Goal: Task Accomplishment & Management: Manage account settings

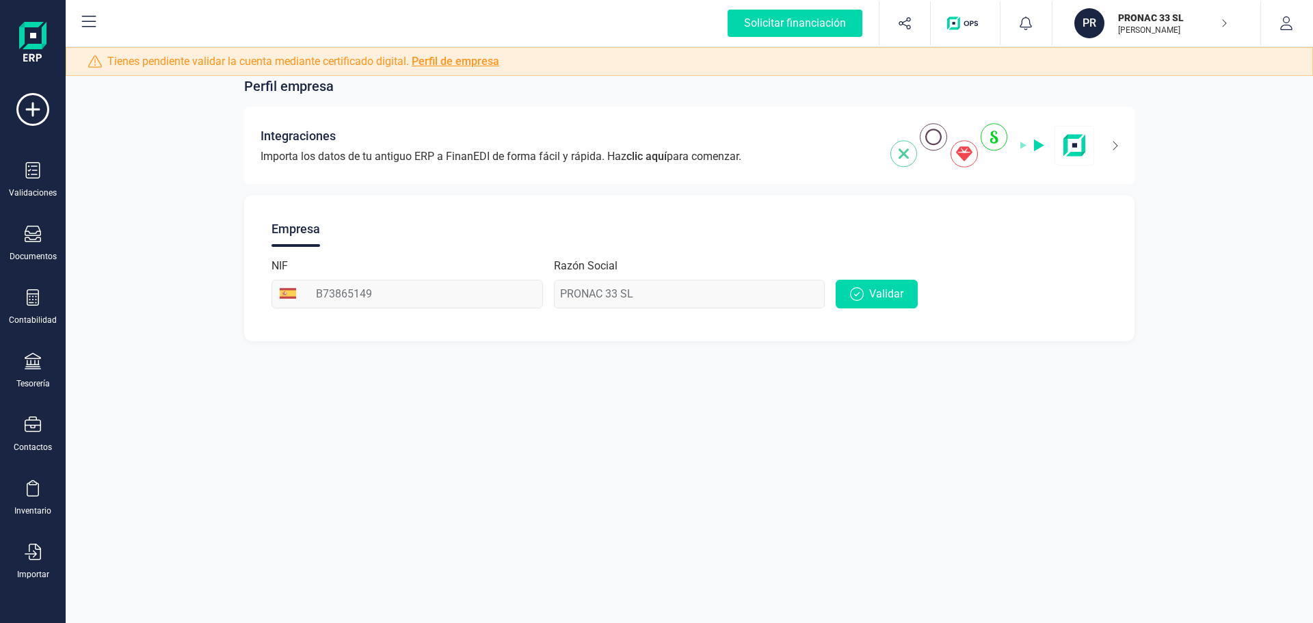
click at [1226, 19] on icon "button" at bounding box center [1224, 23] width 7 height 11
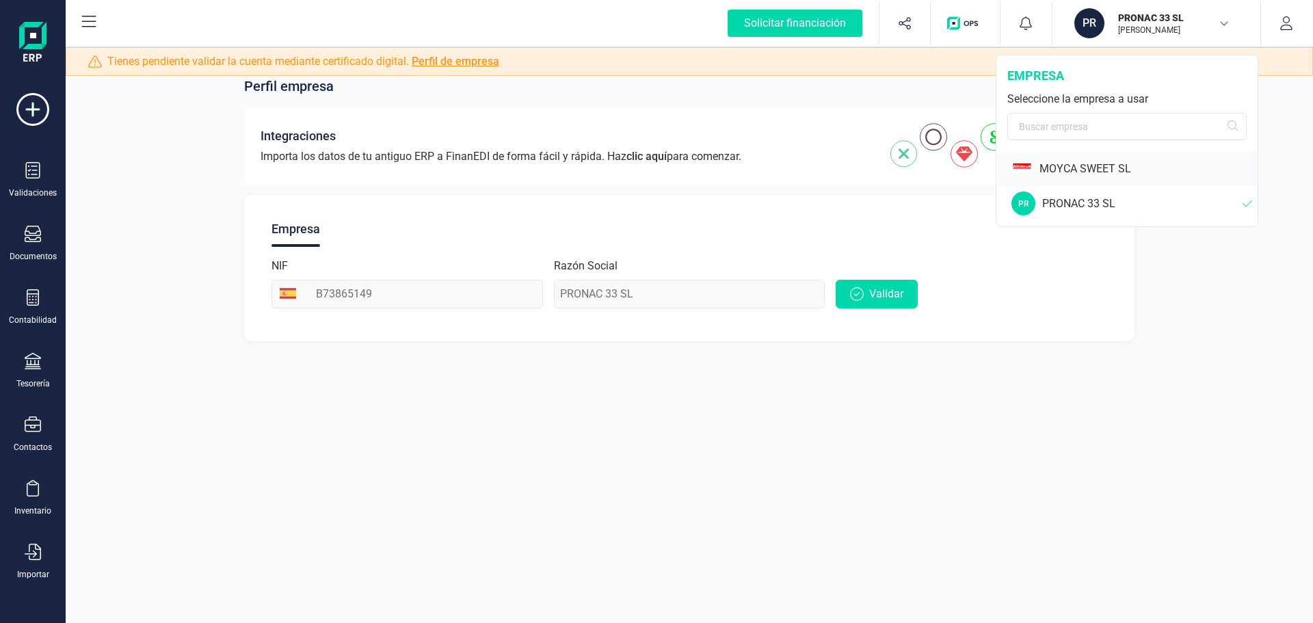
click at [1090, 167] on div "MOYCA SWEET SL" at bounding box center [1149, 169] width 218 height 16
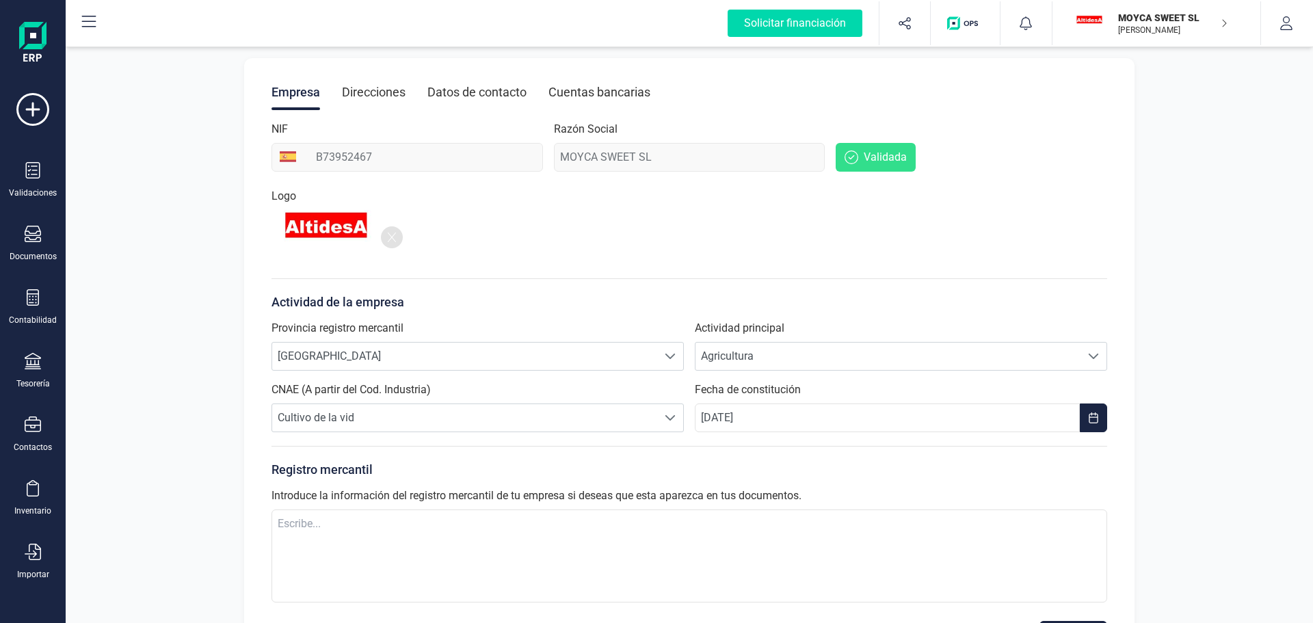
scroll to position [196, 0]
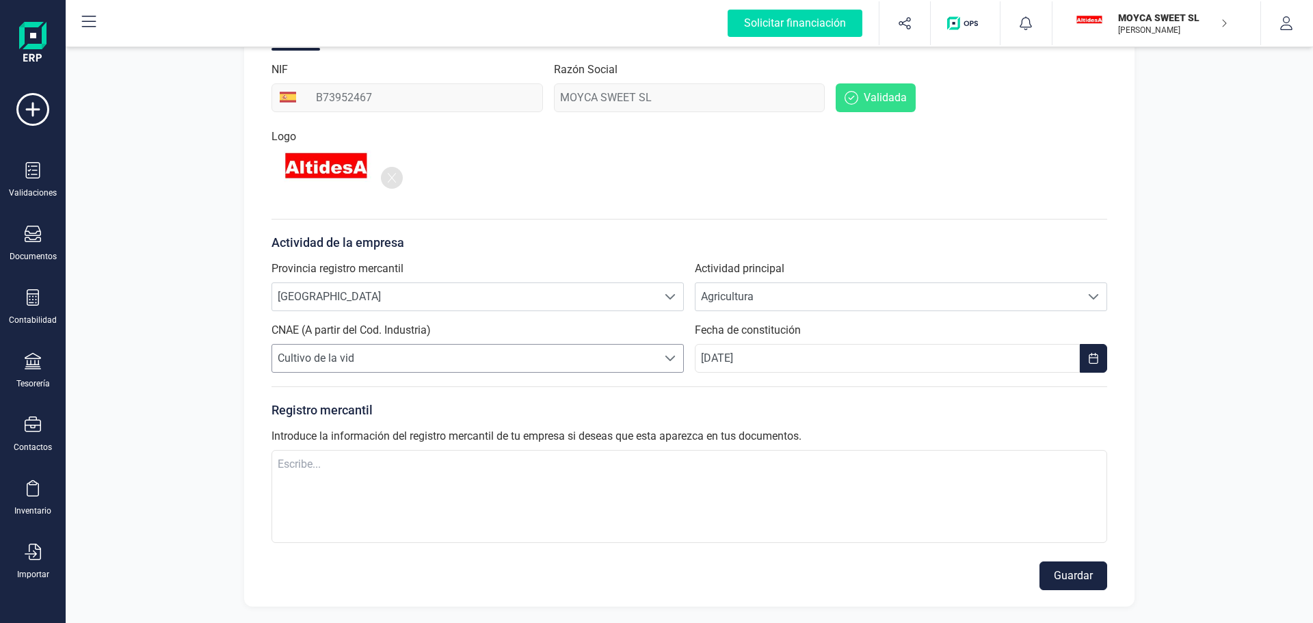
click at [668, 360] on span at bounding box center [670, 358] width 11 height 11
click at [668, 361] on span at bounding box center [670, 358] width 11 height 11
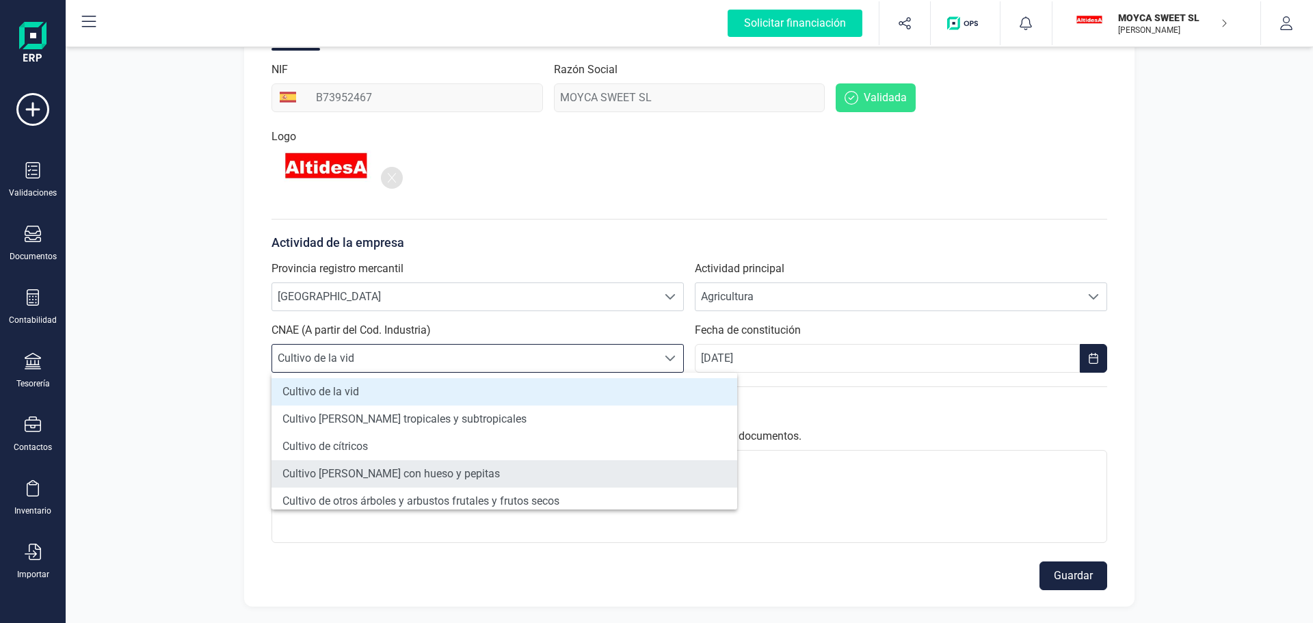
scroll to position [342, 0]
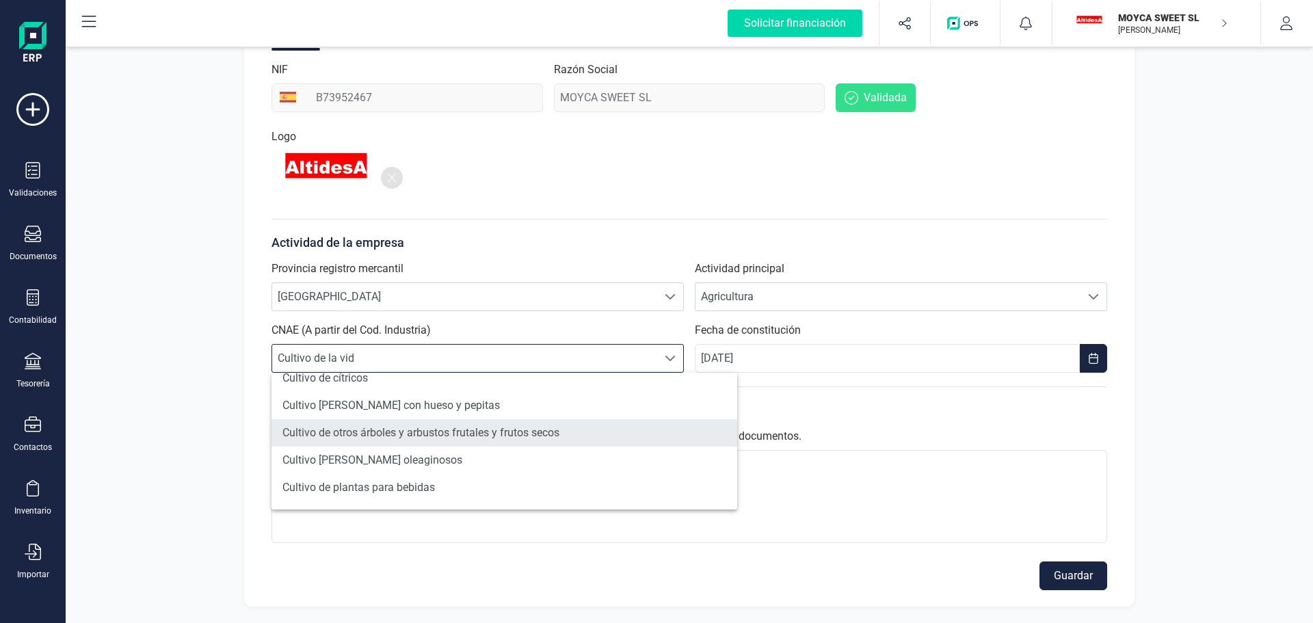
click at [507, 430] on li "Cultivo de otros árboles y arbustos frutales y frutos secos" at bounding box center [505, 432] width 466 height 27
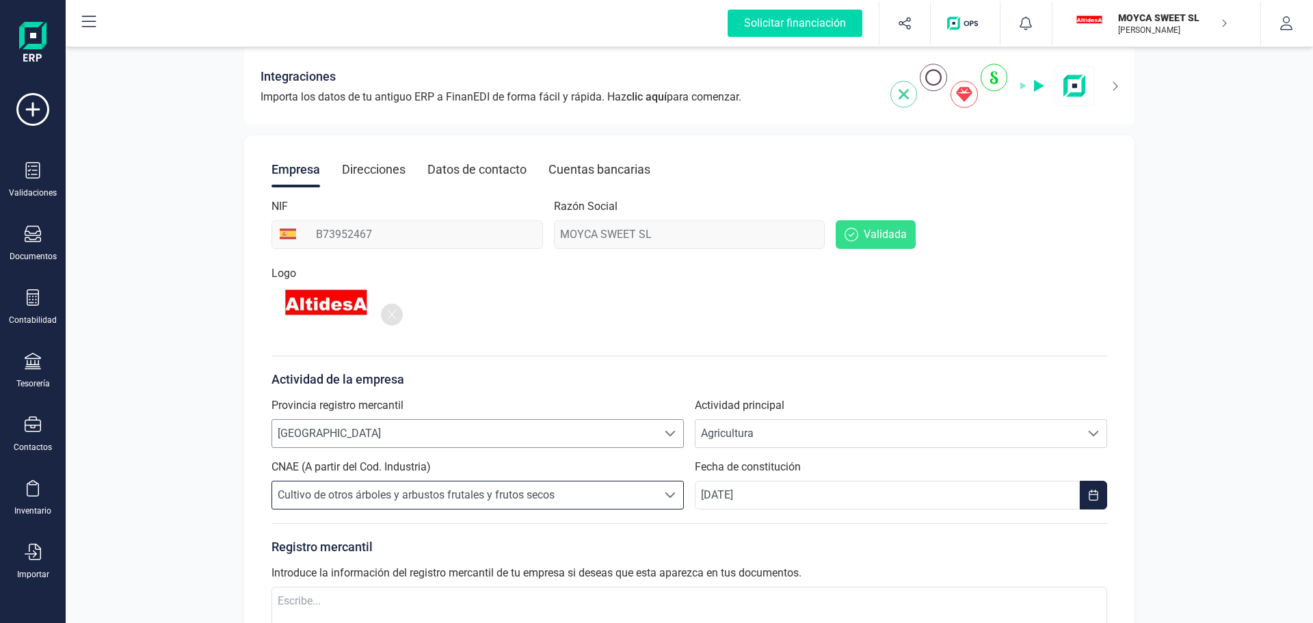
scroll to position [0, 0]
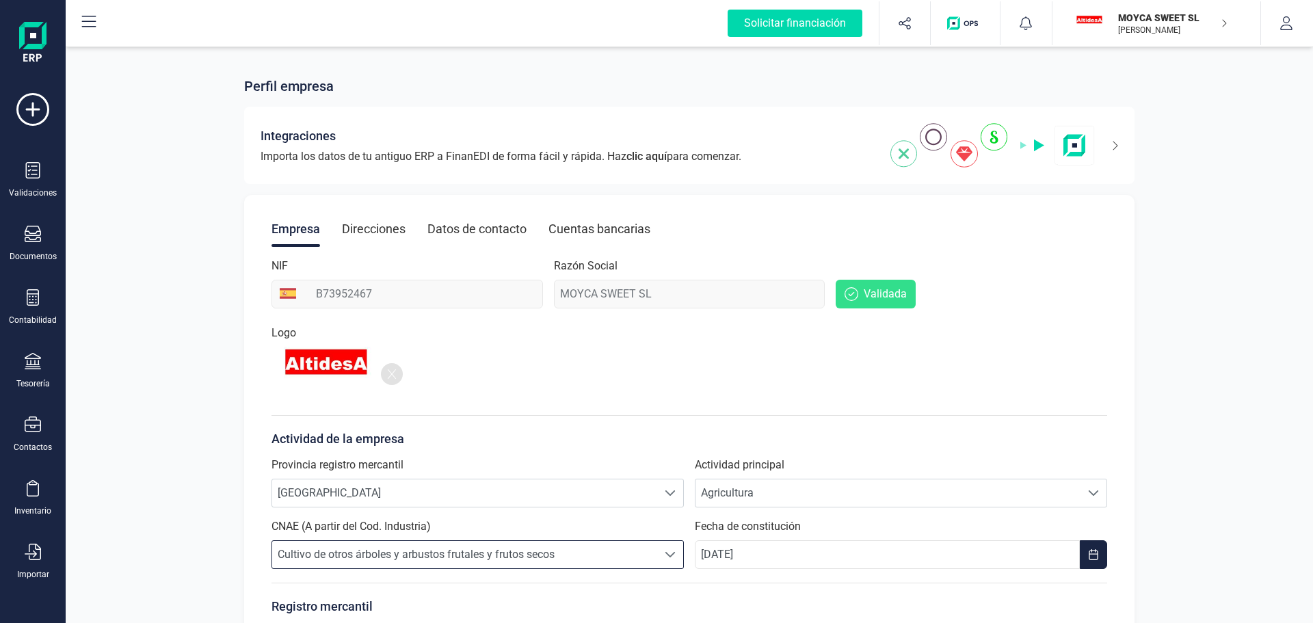
click at [371, 226] on div "Direcciones" at bounding box center [374, 229] width 64 height 36
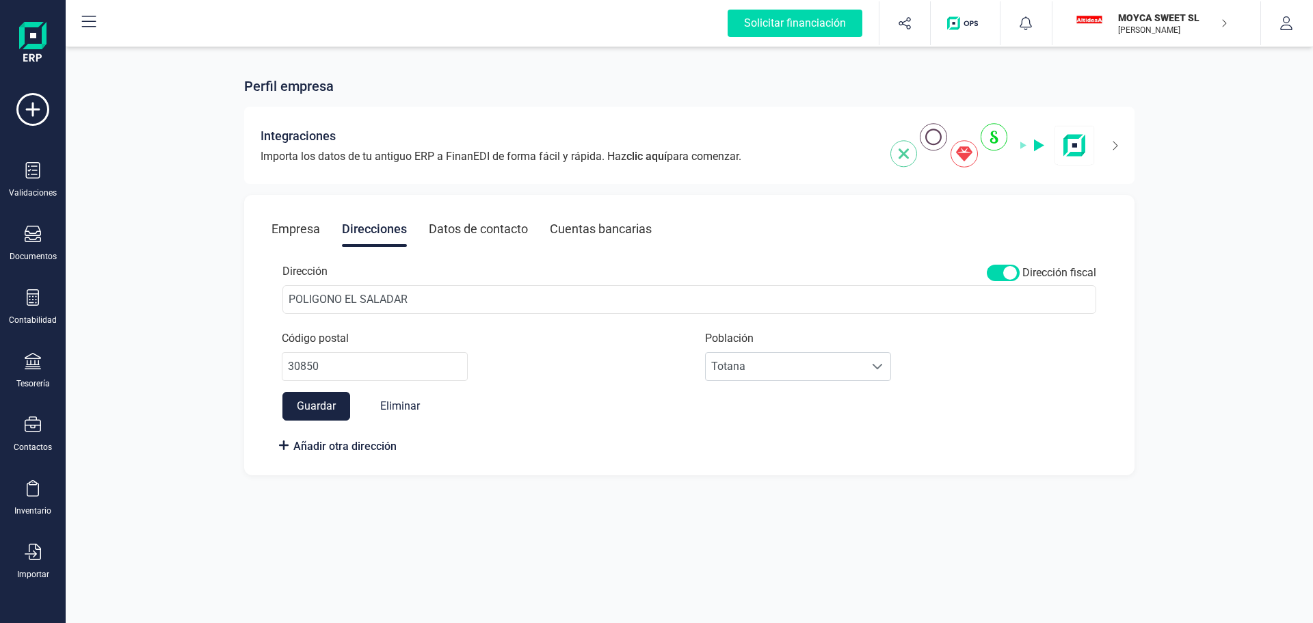
click at [469, 224] on div "Datos de contacto" at bounding box center [478, 229] width 99 height 36
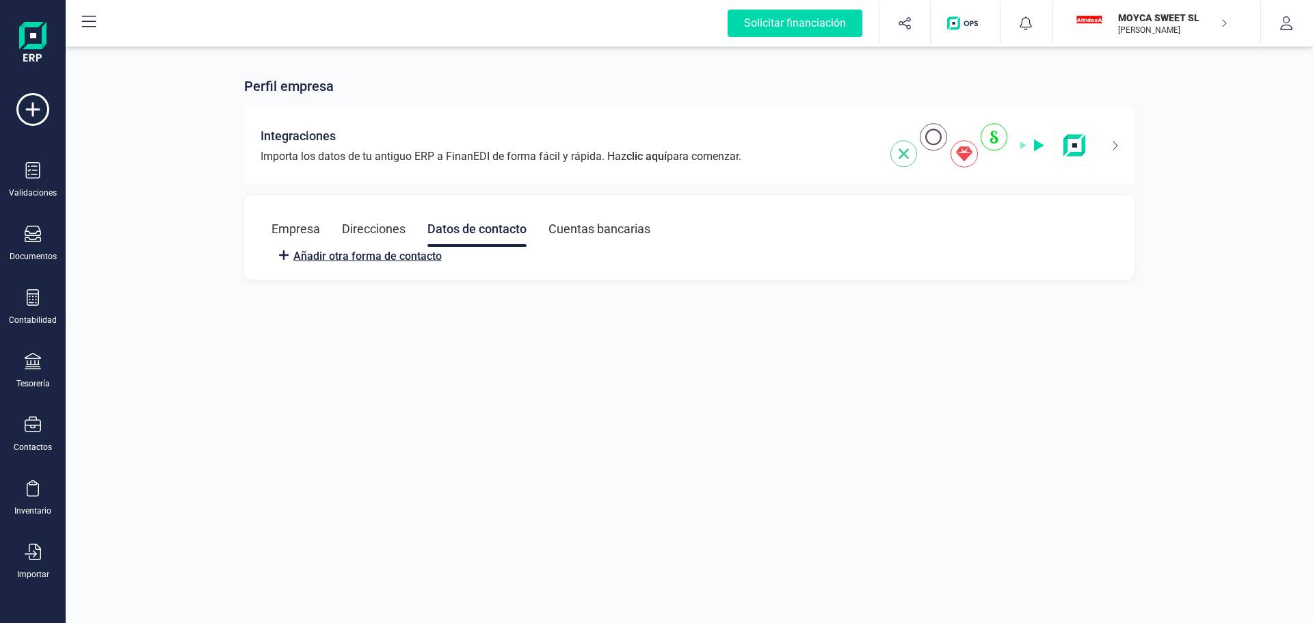
click at [280, 255] on line at bounding box center [284, 255] width 8 height 0
click at [354, 235] on div "Direcciones" at bounding box center [374, 229] width 64 height 36
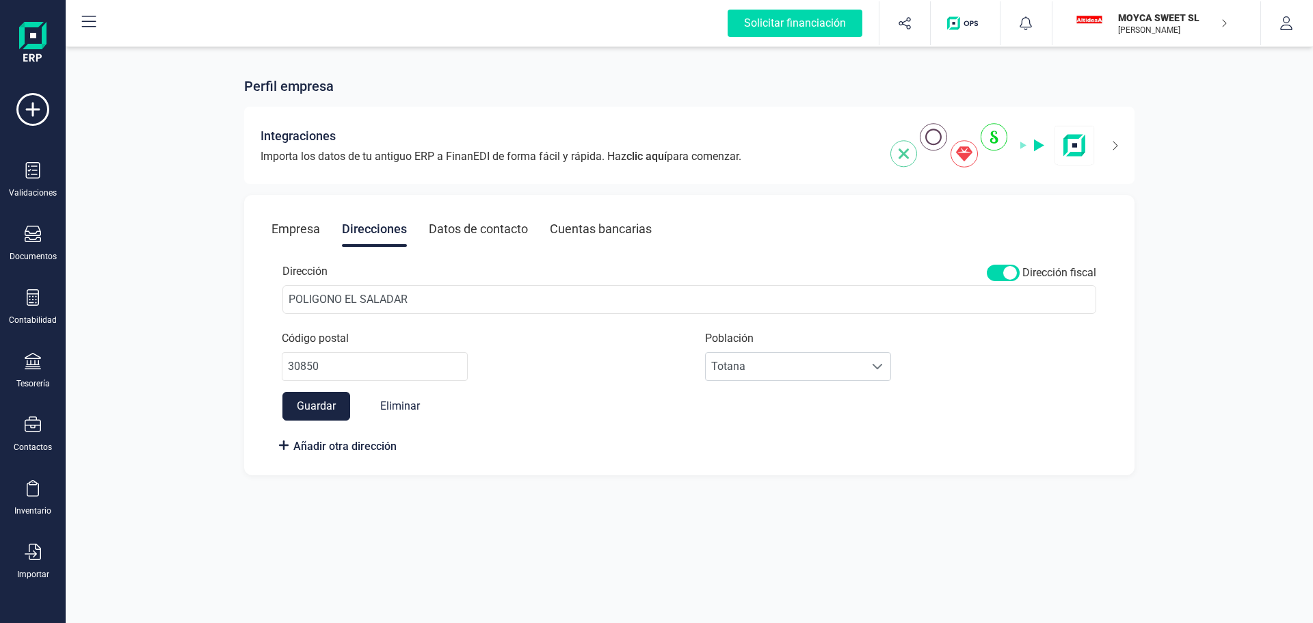
click at [464, 228] on div "Datos de contacto" at bounding box center [478, 229] width 99 height 36
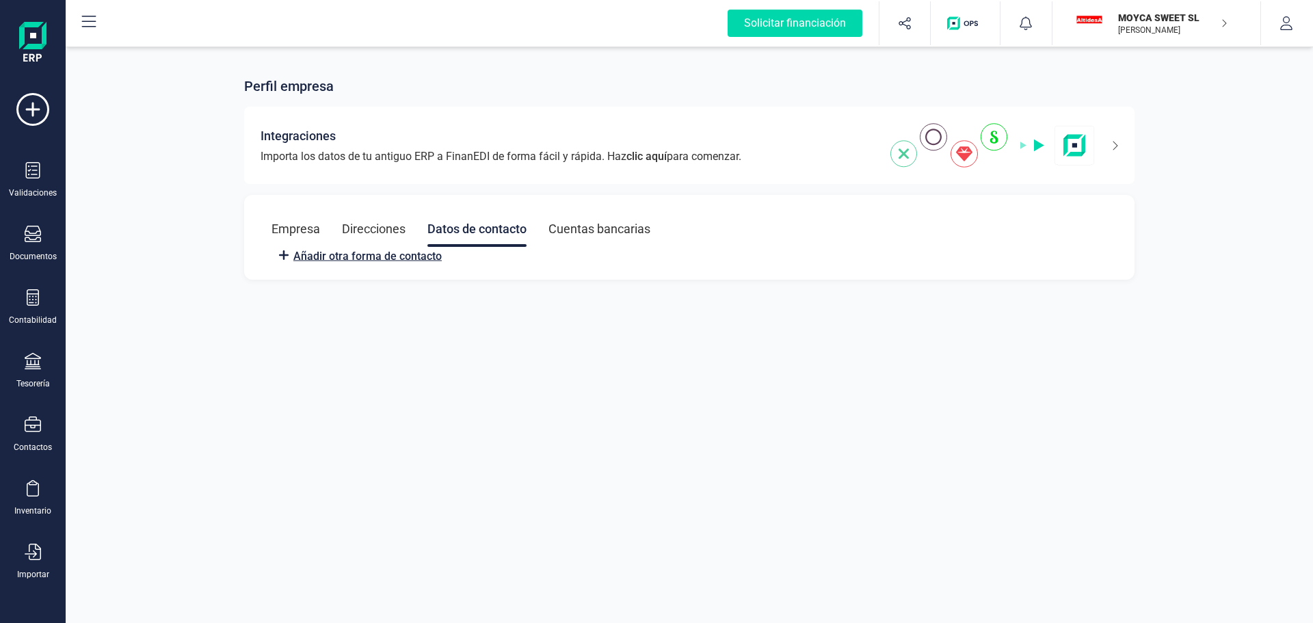
click at [282, 254] on icon at bounding box center [284, 255] width 14 height 16
click at [314, 257] on span "Añadir otra forma de contacto" at bounding box center [367, 256] width 148 height 16
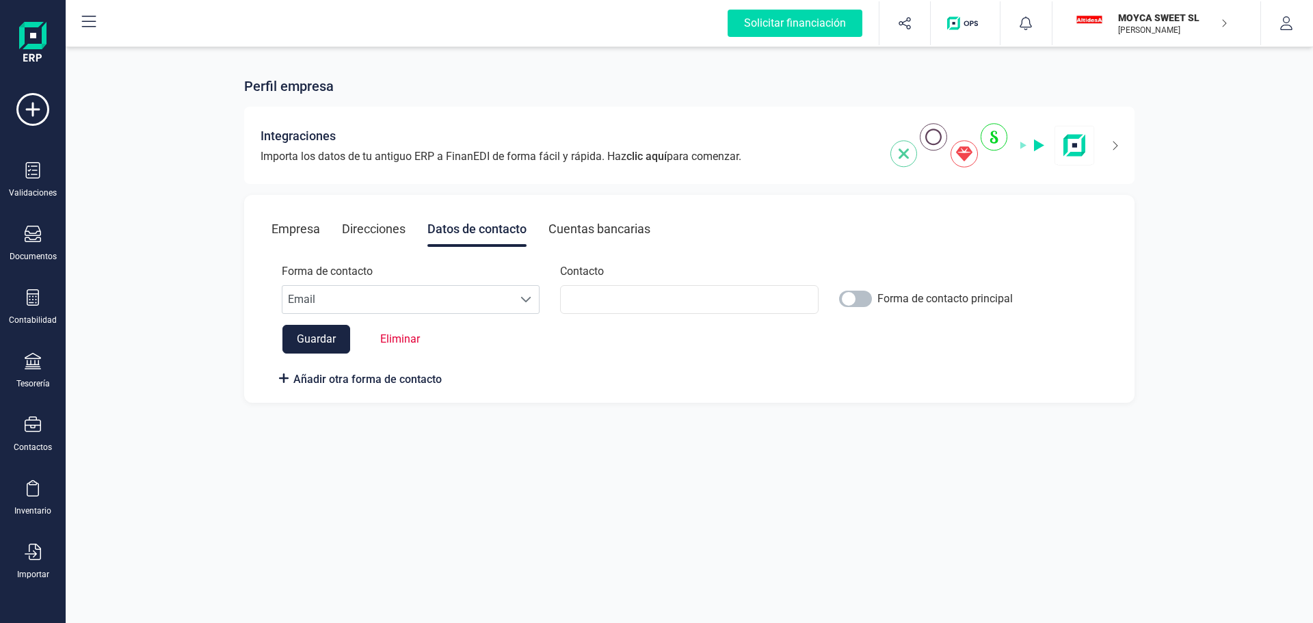
click at [849, 300] on span at bounding box center [855, 299] width 33 height 16
click at [427, 306] on span "Email" at bounding box center [397, 299] width 231 height 27
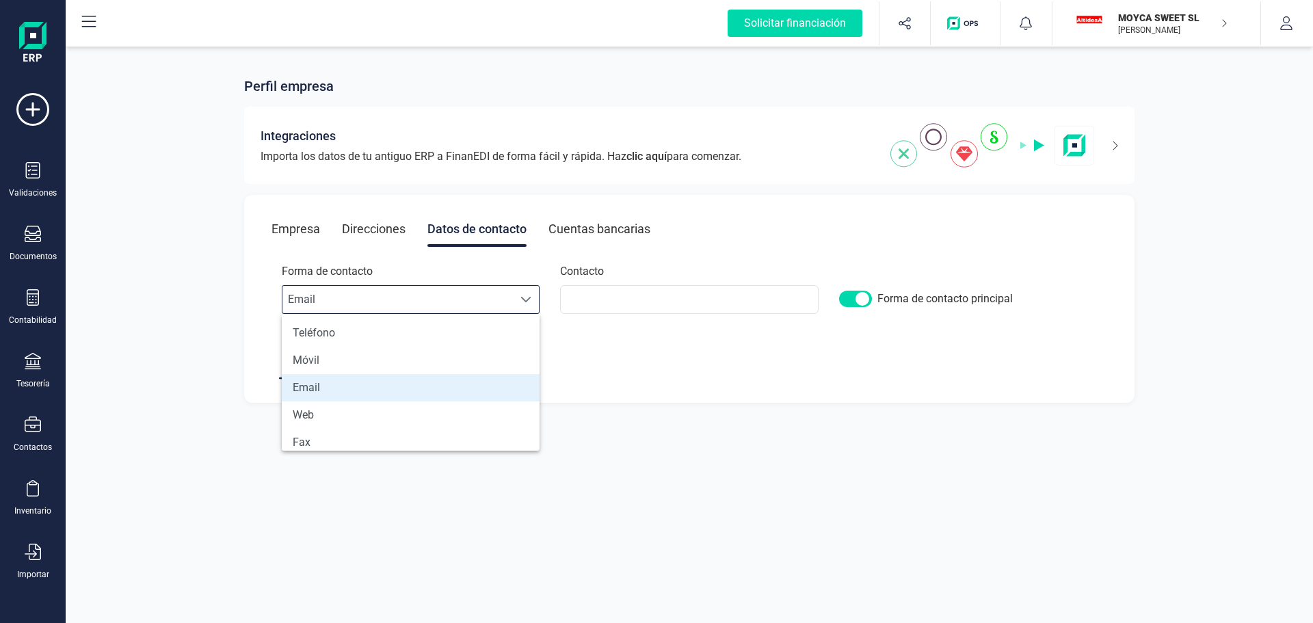
scroll to position [8, 60]
click at [391, 388] on li "Email" at bounding box center [411, 387] width 258 height 27
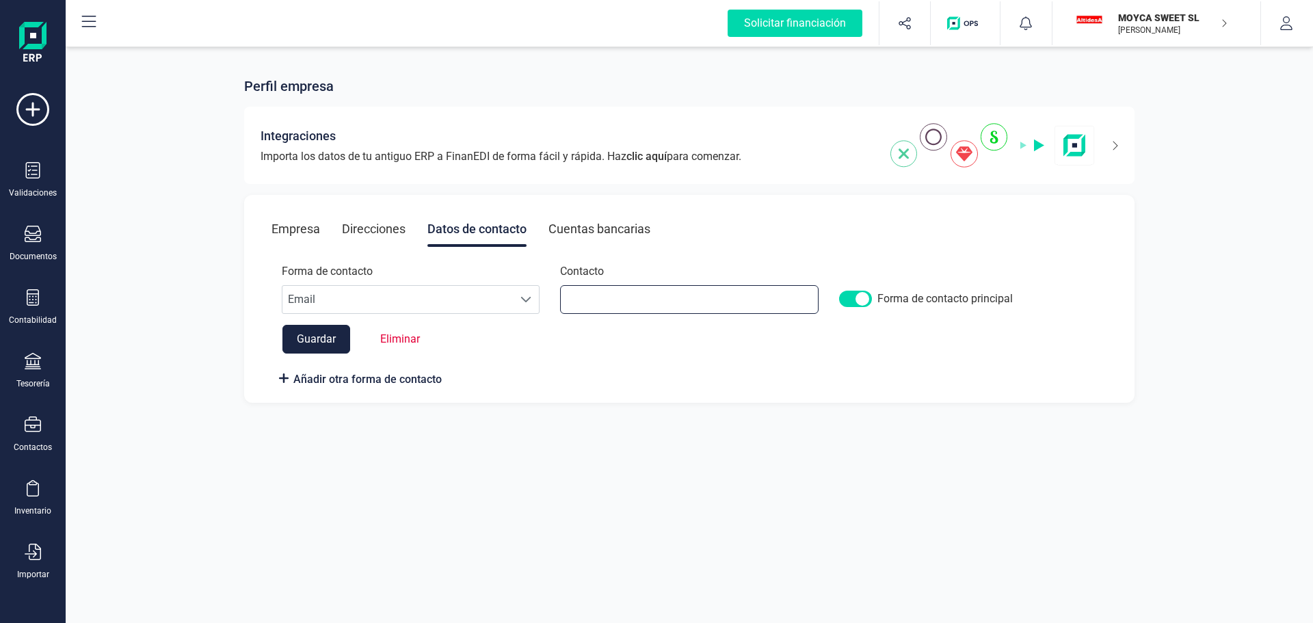
click at [624, 298] on input at bounding box center [689, 299] width 258 height 29
type input "A"
type input "[EMAIL_ADDRESS][DOMAIN_NAME]"
click at [699, 360] on div "Forma de contacto Escoge una opcion Email Email Contacto [EMAIL_ADDRESS][DOMAIN…" at bounding box center [690, 324] width 836 height 123
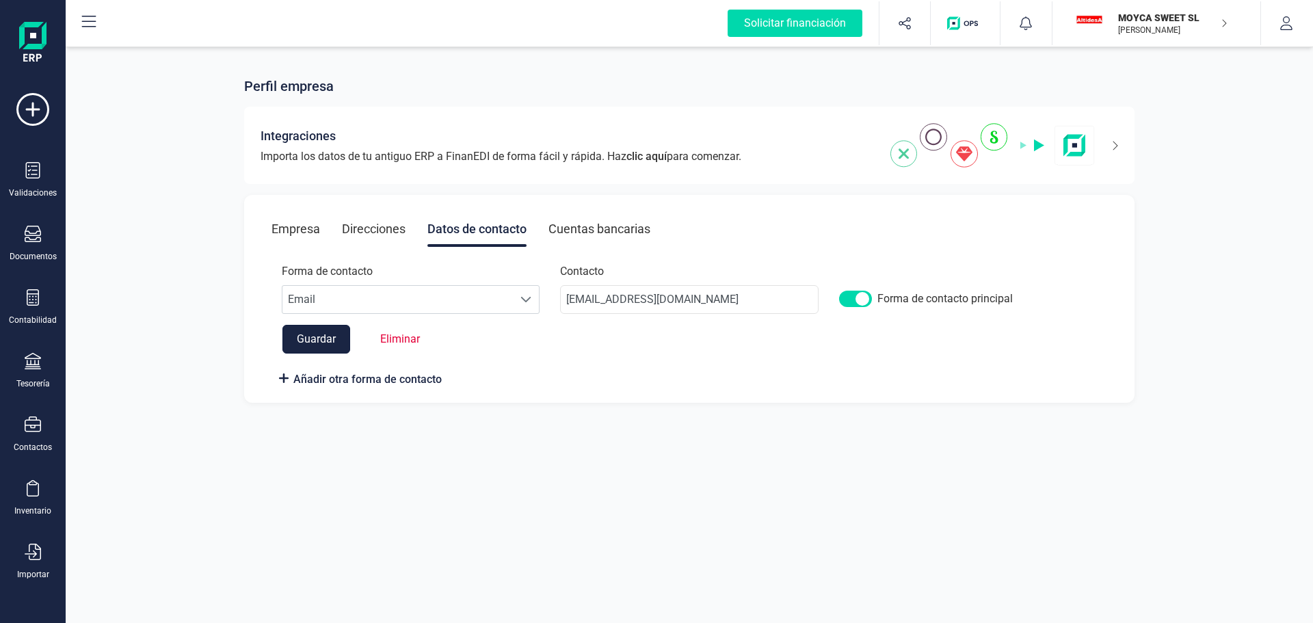
click at [318, 336] on button "Guardar" at bounding box center [316, 339] width 68 height 29
click at [579, 228] on div "Cuentas bancarias" at bounding box center [600, 229] width 102 height 36
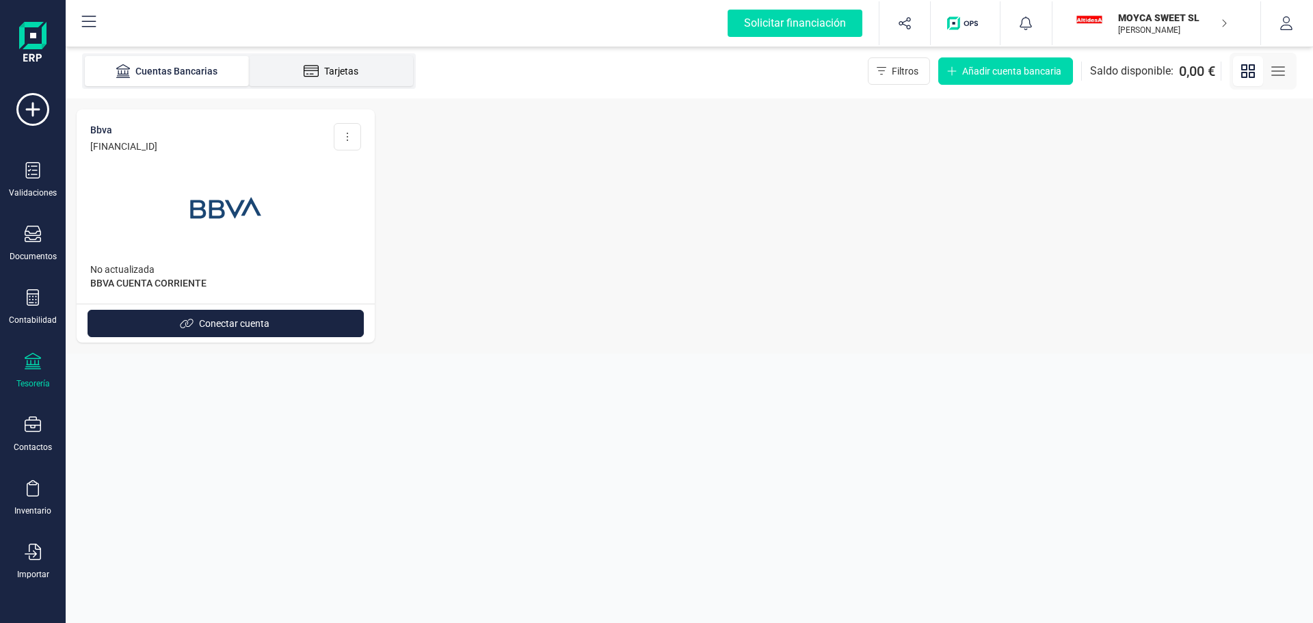
click at [323, 64] on li "Tarjetas" at bounding box center [331, 71] width 164 height 30
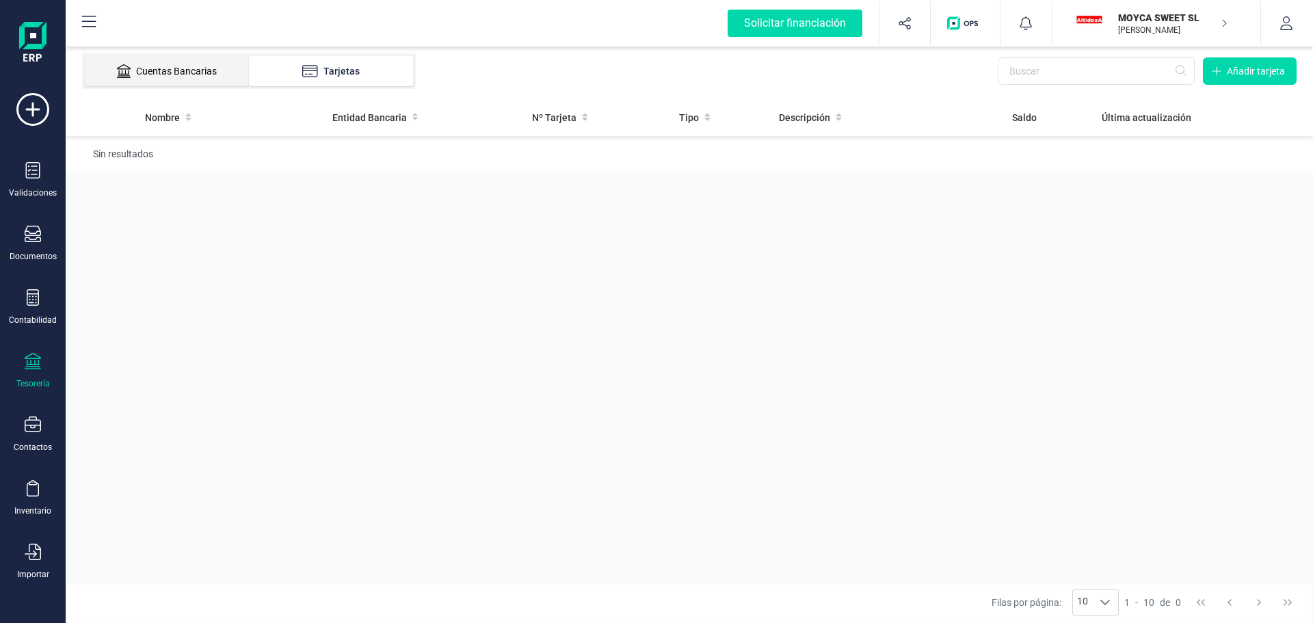
click at [202, 79] on li "Cuentas Bancarias" at bounding box center [167, 71] width 164 height 30
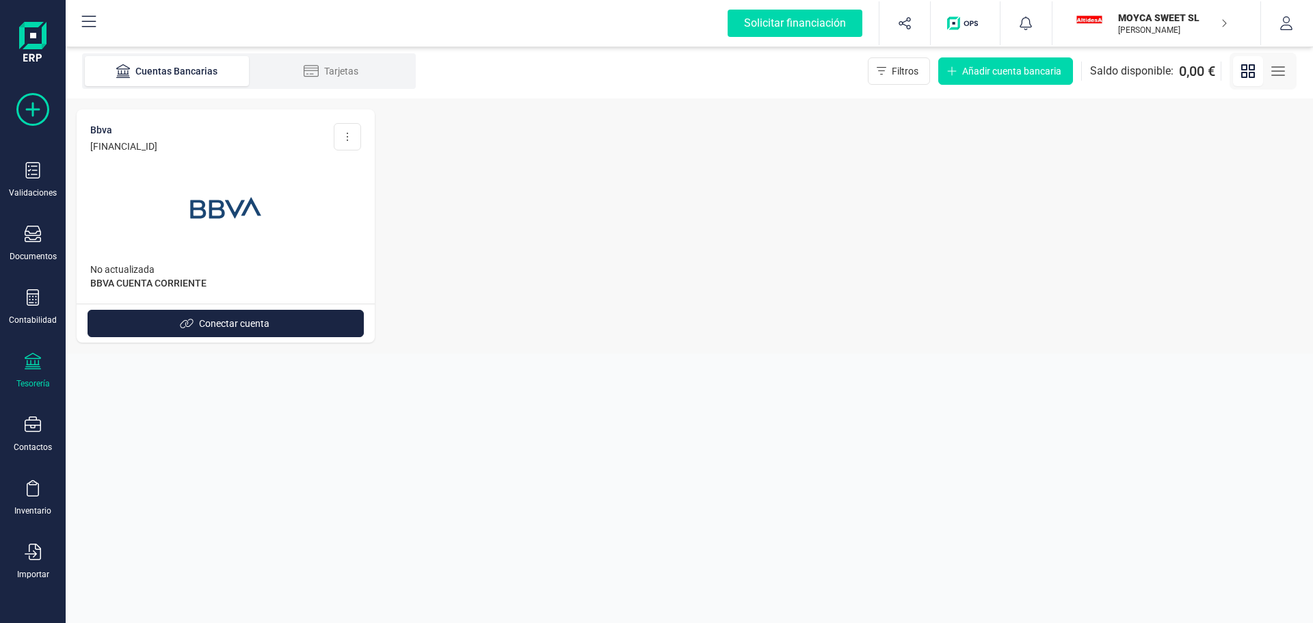
click at [46, 112] on icon at bounding box center [32, 109] width 33 height 33
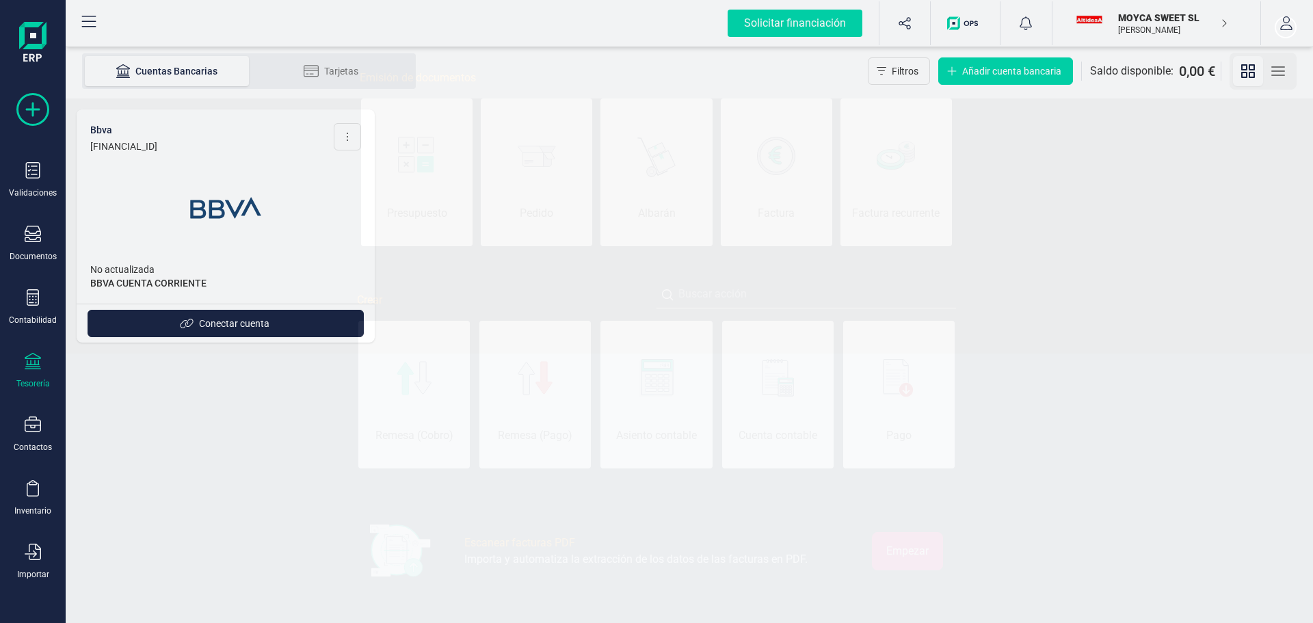
scroll to position [0, 68]
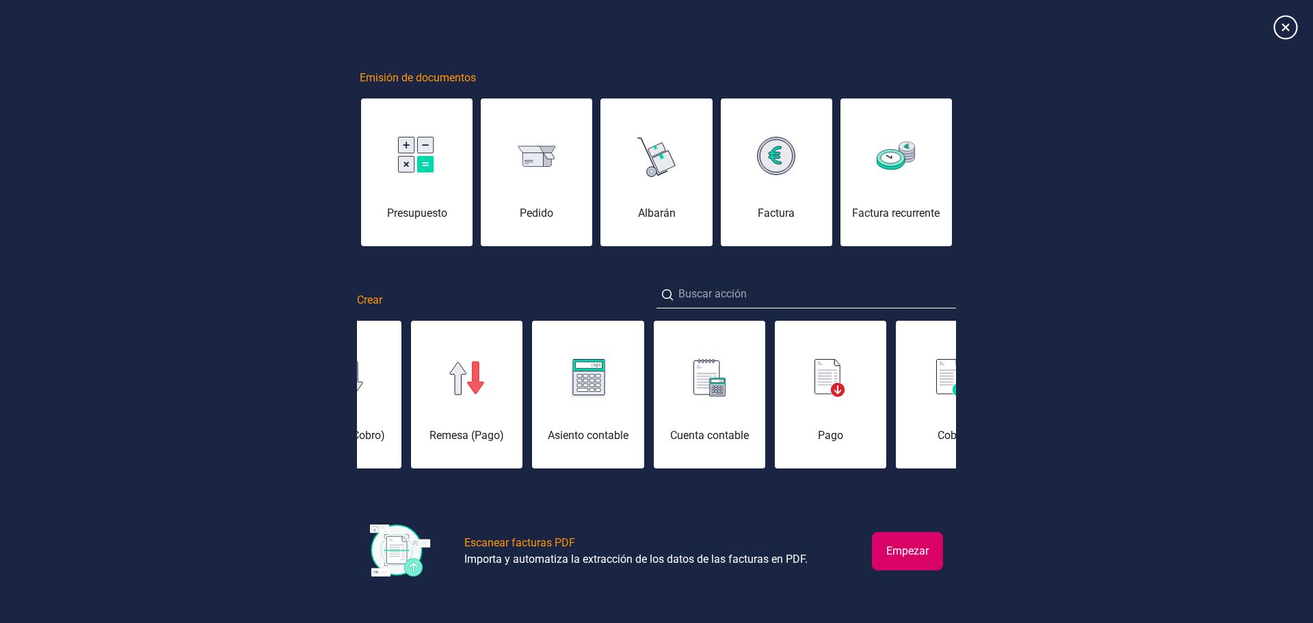
click at [1282, 20] on icon at bounding box center [1285, 27] width 24 height 24
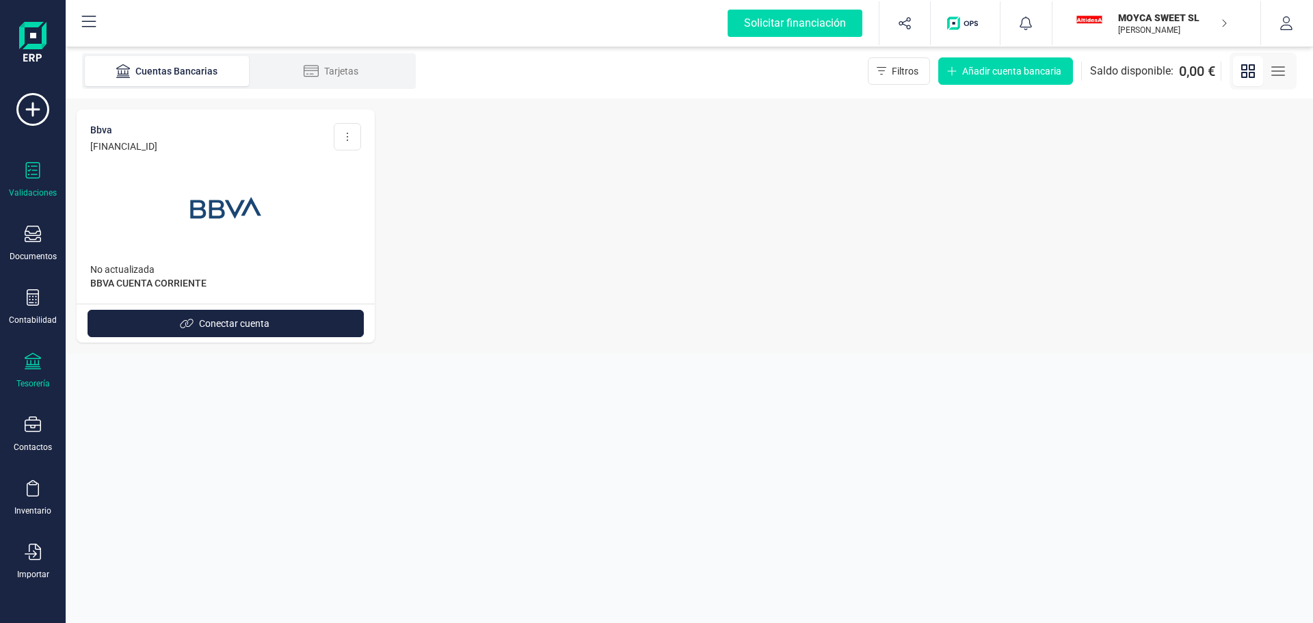
click at [29, 170] on icon at bounding box center [33, 170] width 16 height 16
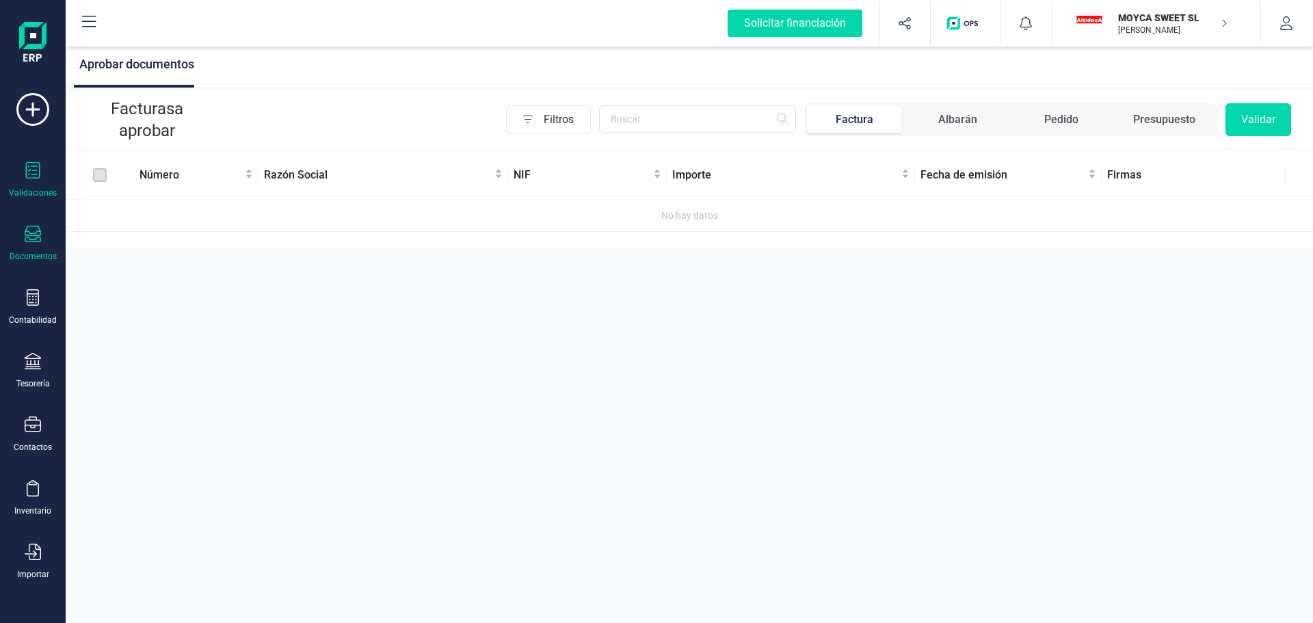
click at [46, 249] on div "Documentos" at bounding box center [32, 244] width 55 height 36
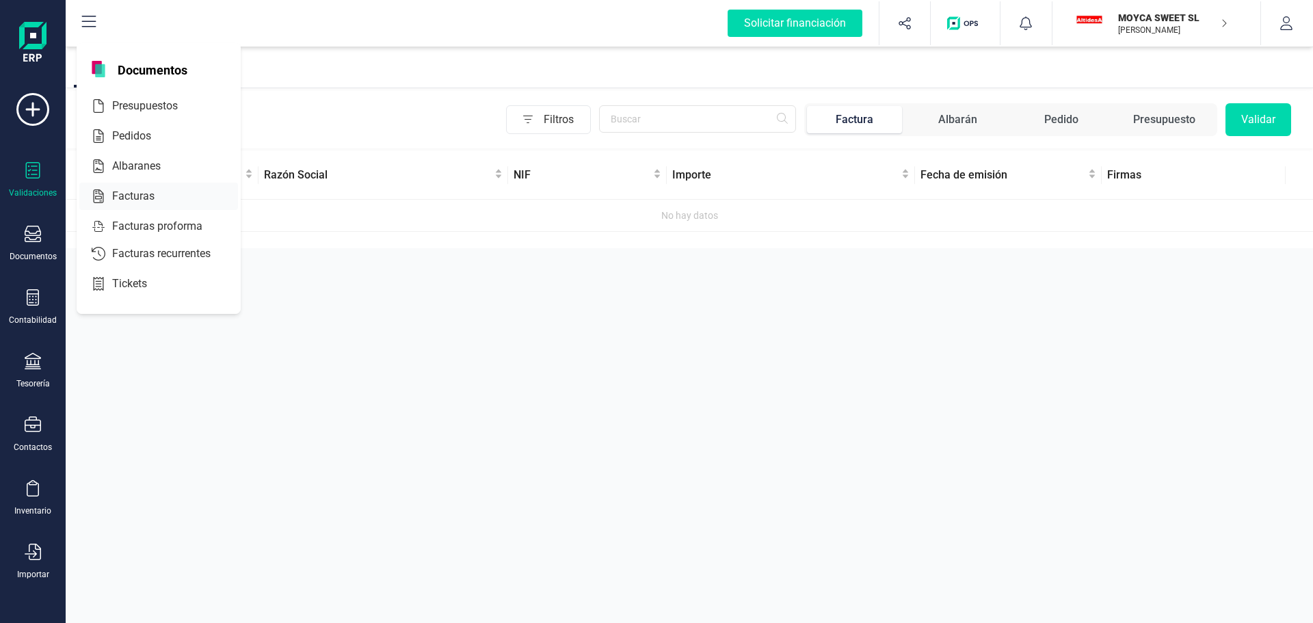
click at [145, 196] on span "Facturas" at bounding box center [143, 196] width 72 height 16
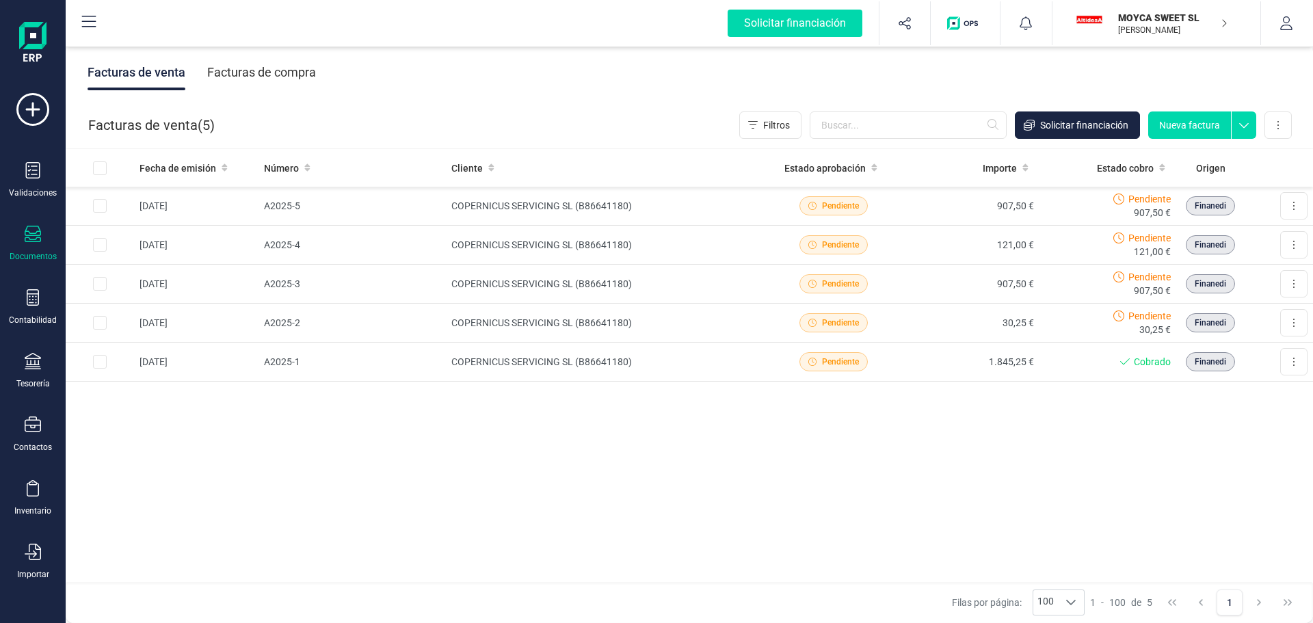
click at [276, 69] on div "Facturas de compra" at bounding box center [261, 73] width 109 height 36
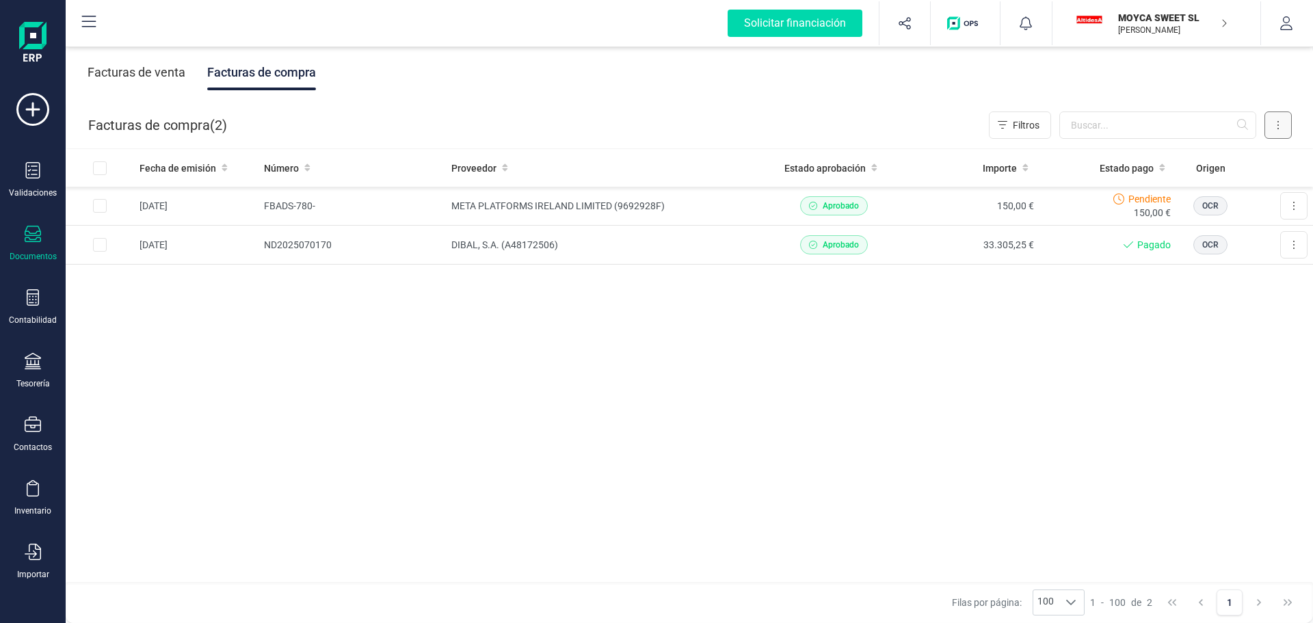
click at [1281, 122] on button at bounding box center [1278, 124] width 27 height 27
click at [1186, 212] on span "Factura electrónica (FacturaE)" at bounding box center [1215, 214] width 130 height 14
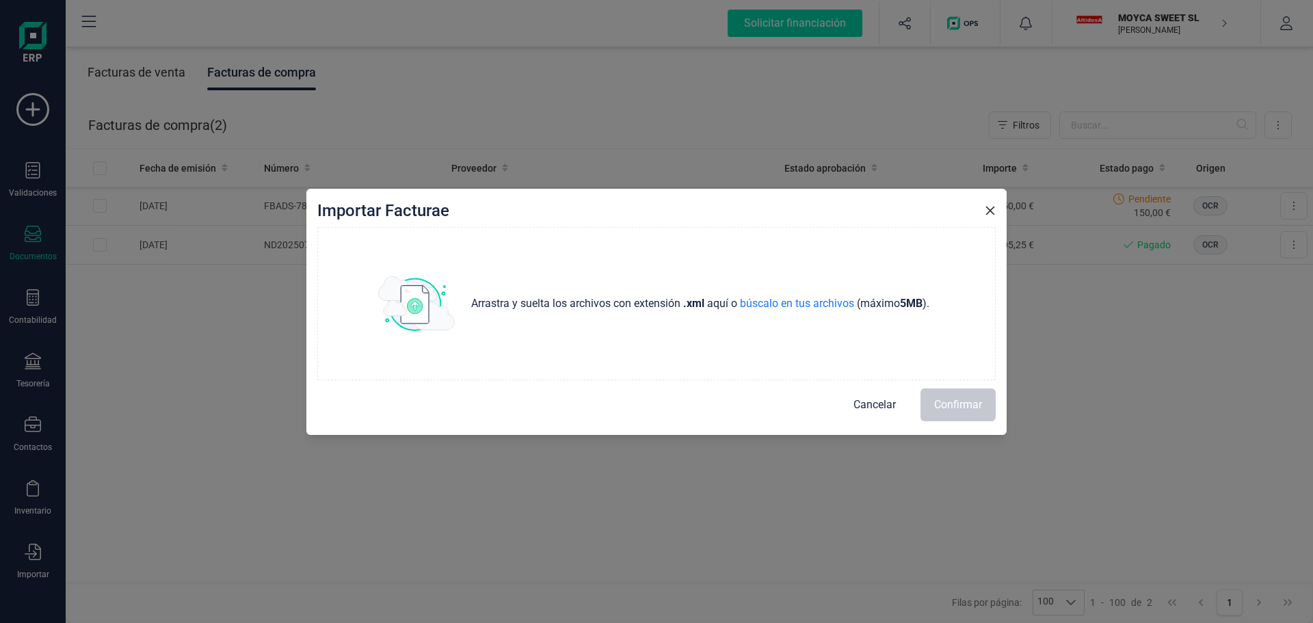
click at [988, 213] on icon "button" at bounding box center [990, 210] width 9 height 9
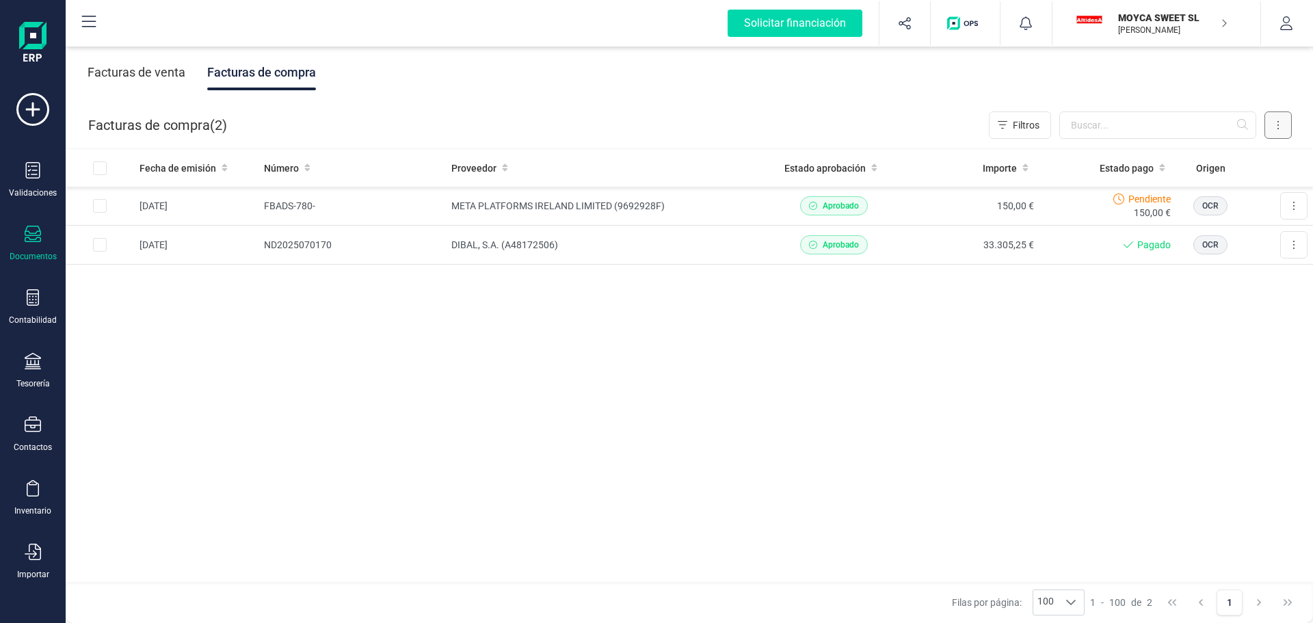
click at [1276, 137] on button at bounding box center [1278, 124] width 27 height 27
click at [1216, 238] on span "Escanear (OCR)" at bounding box center [1184, 241] width 68 height 14
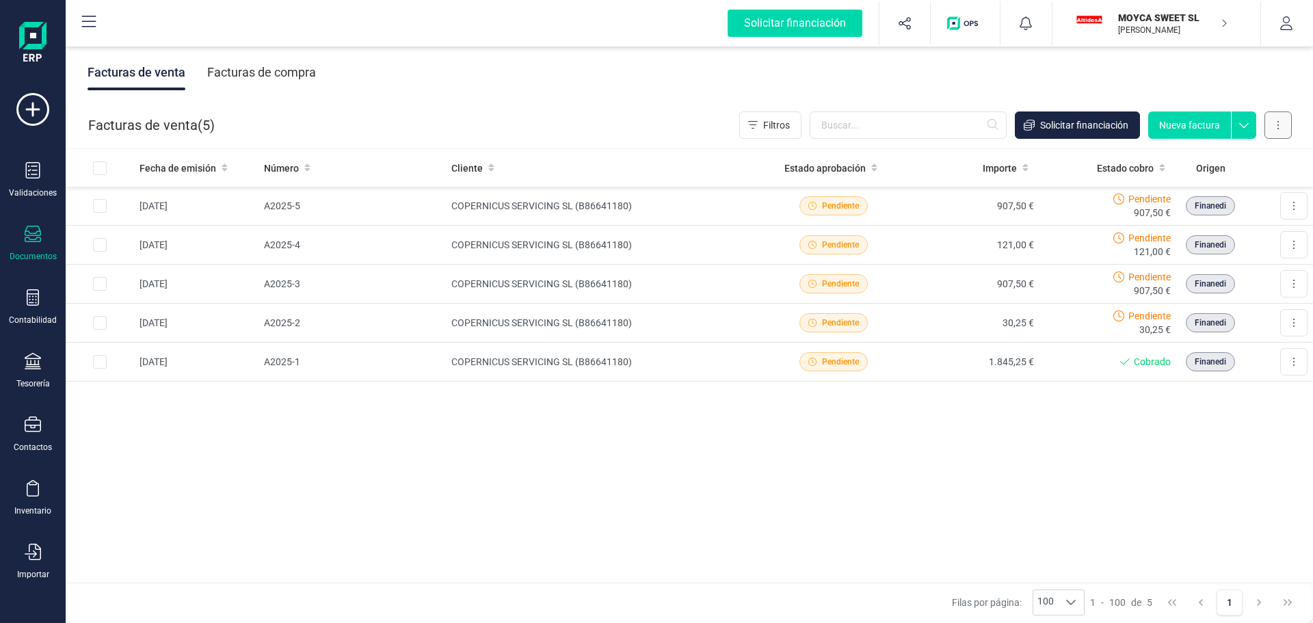
click at [1268, 129] on button at bounding box center [1278, 124] width 27 height 27
click at [932, 74] on div "Facturas de venta Facturas de compra" at bounding box center [689, 72] width 1247 height 57
click at [261, 70] on div "Facturas de compra" at bounding box center [261, 73] width 109 height 36
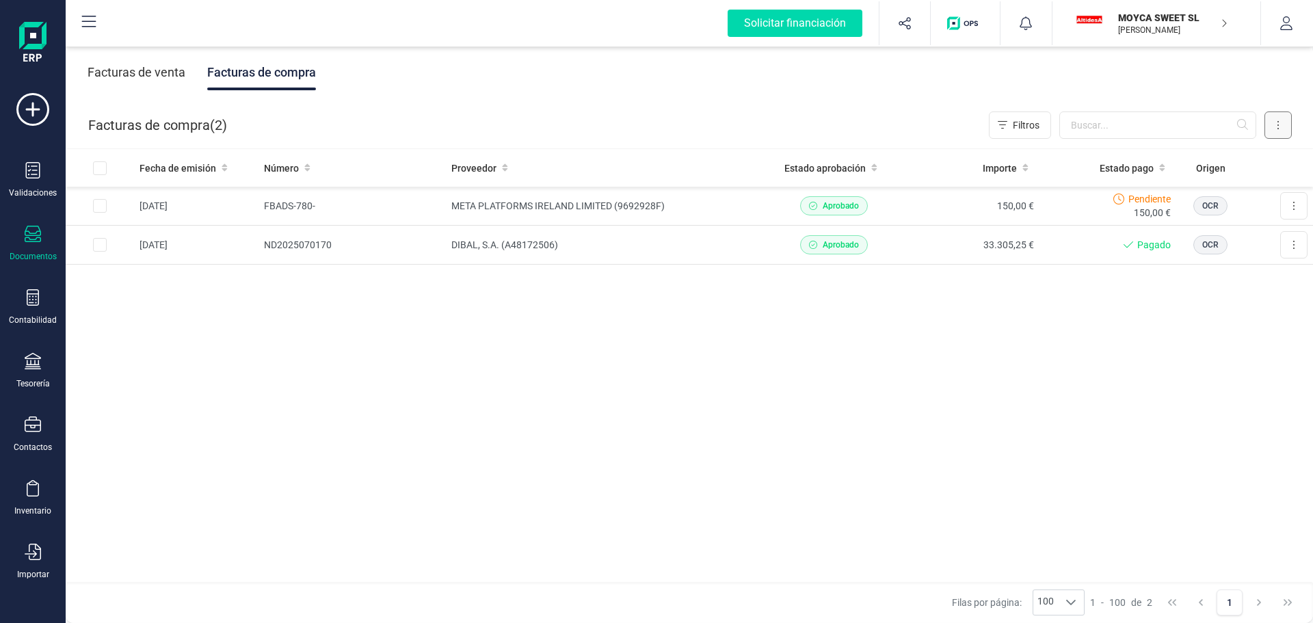
click at [1280, 132] on button at bounding box center [1278, 124] width 27 height 27
click at [763, 309] on div "Fecha de emisión Número Proveedor Estado aprobación Importe Estado pago Origen …" at bounding box center [689, 366] width 1247 height 434
click at [38, 316] on div "Contabilidad" at bounding box center [33, 320] width 48 height 11
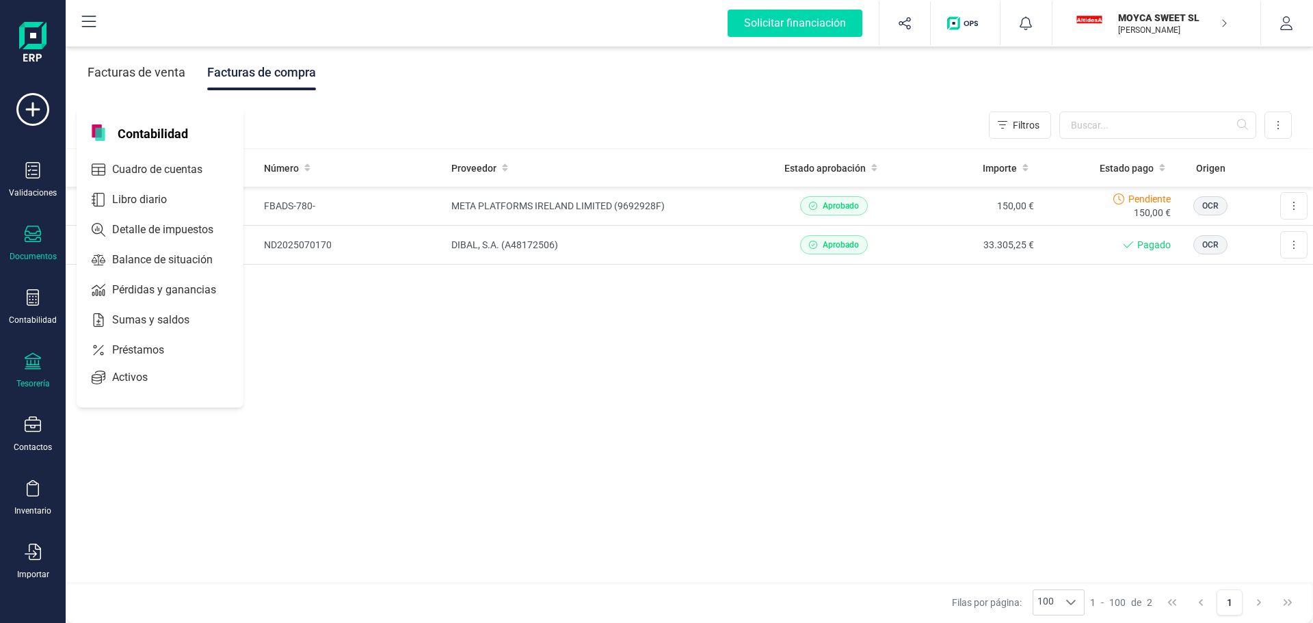
click at [34, 373] on div "Tesorería" at bounding box center [32, 371] width 55 height 36
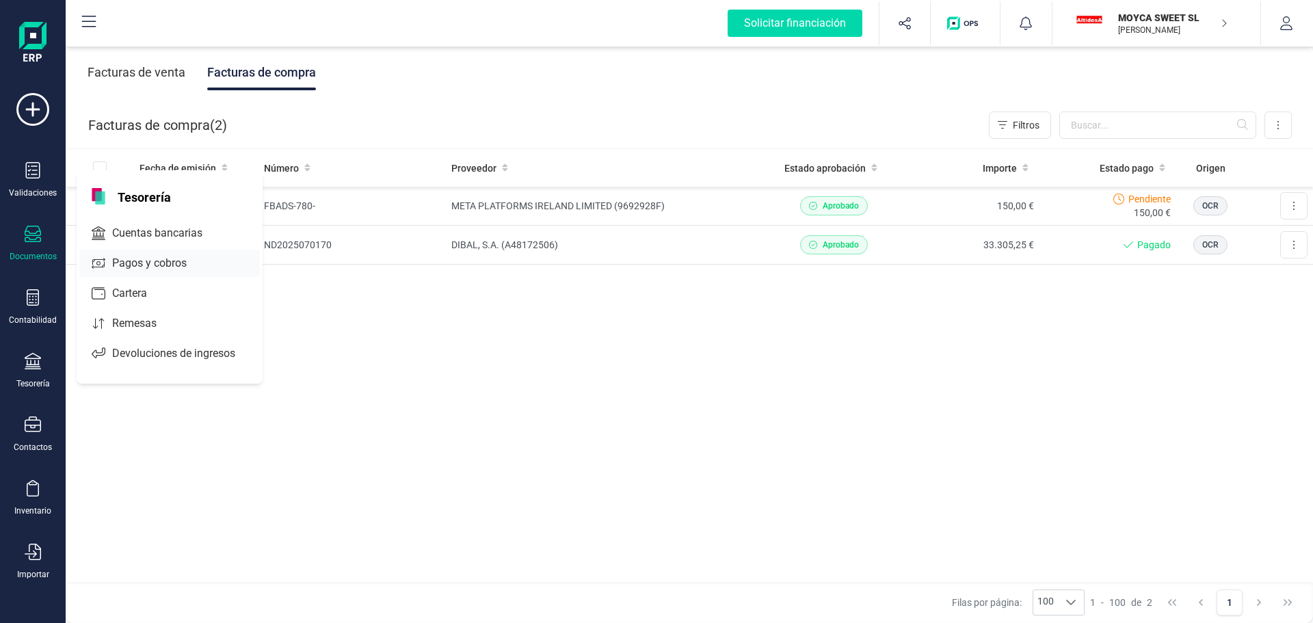
click at [166, 262] on span "Pagos y cobros" at bounding box center [159, 263] width 105 height 16
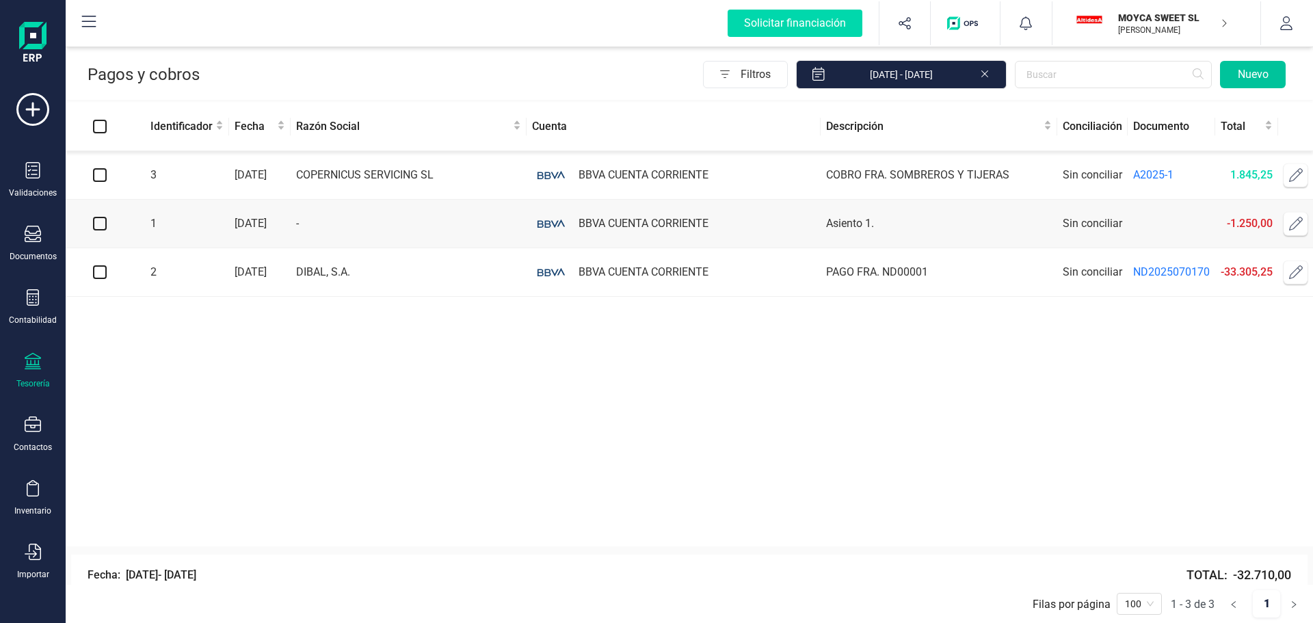
click at [1255, 78] on button "Nuevo" at bounding box center [1253, 74] width 66 height 27
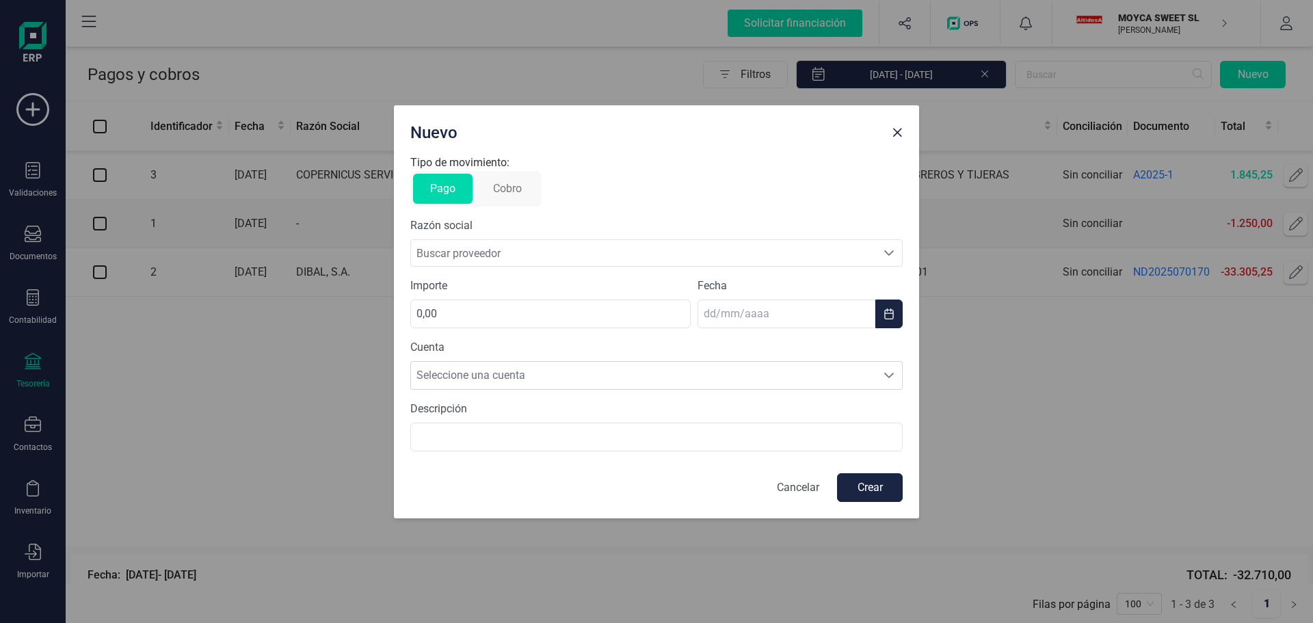
click at [503, 189] on button "Cobro" at bounding box center [507, 189] width 63 height 30
click at [436, 186] on button "Pago" at bounding box center [443, 189] width 60 height 30
click at [893, 250] on icon "Buscar proveedor" at bounding box center [889, 253] width 11 height 11
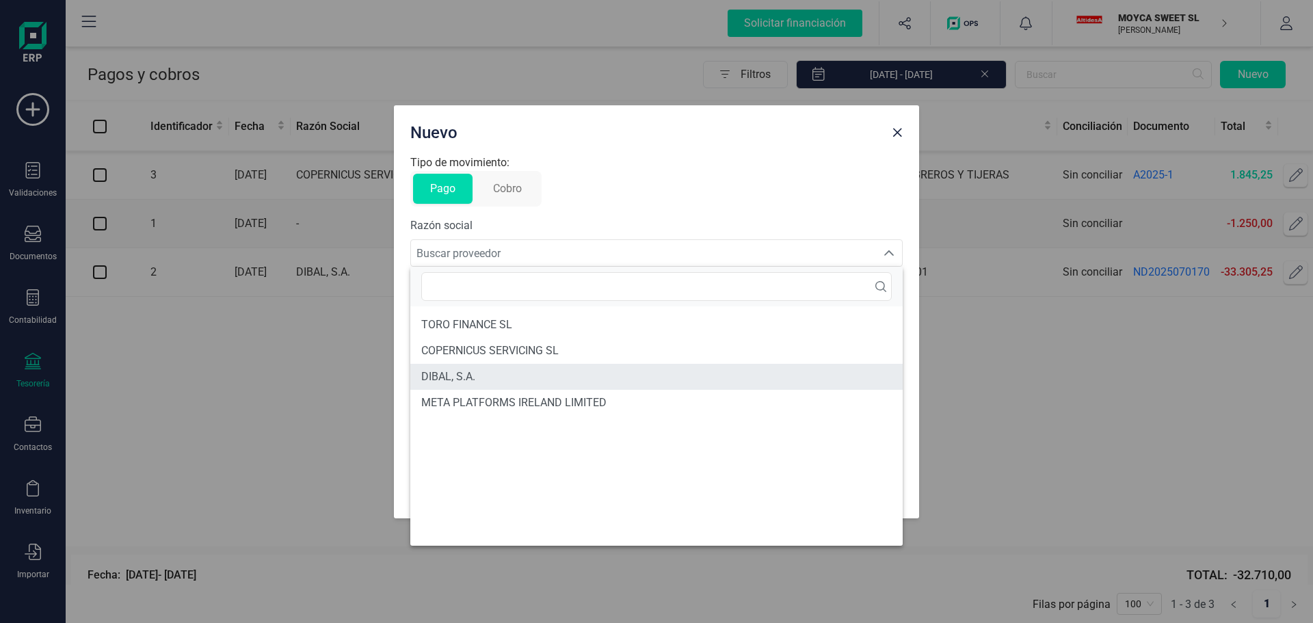
click at [467, 380] on span "DIBAL, S.A." at bounding box center [448, 377] width 54 height 16
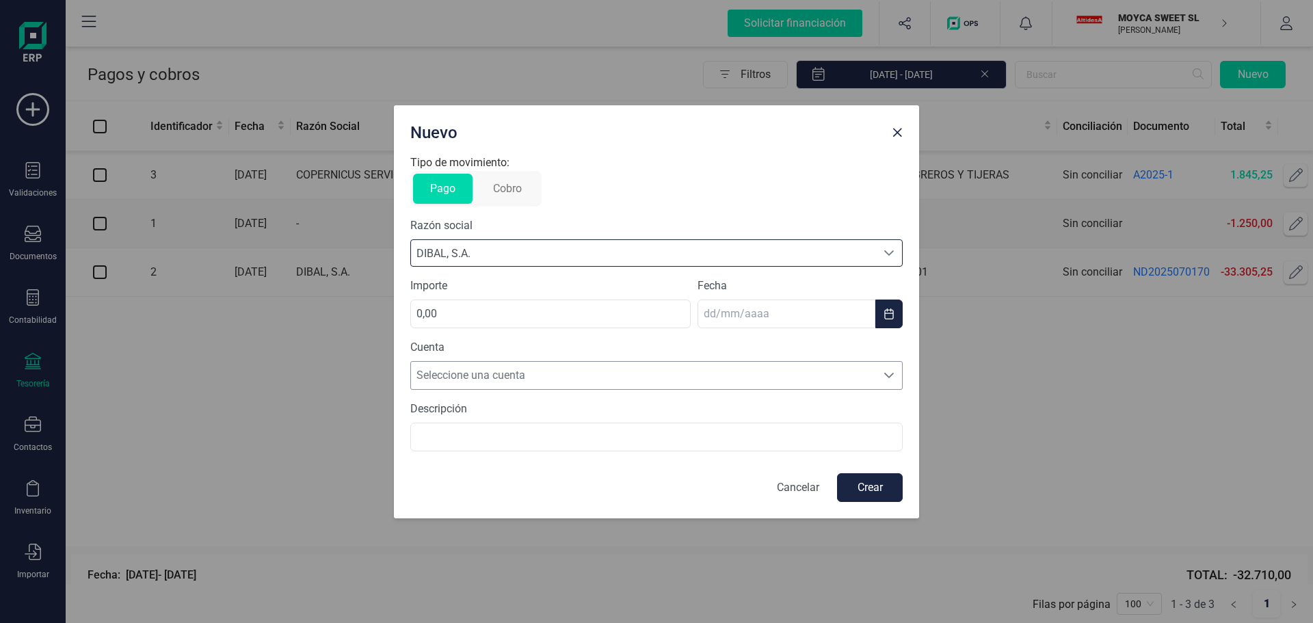
click at [884, 371] on icon "Seleccione una cuenta" at bounding box center [889, 375] width 11 height 11
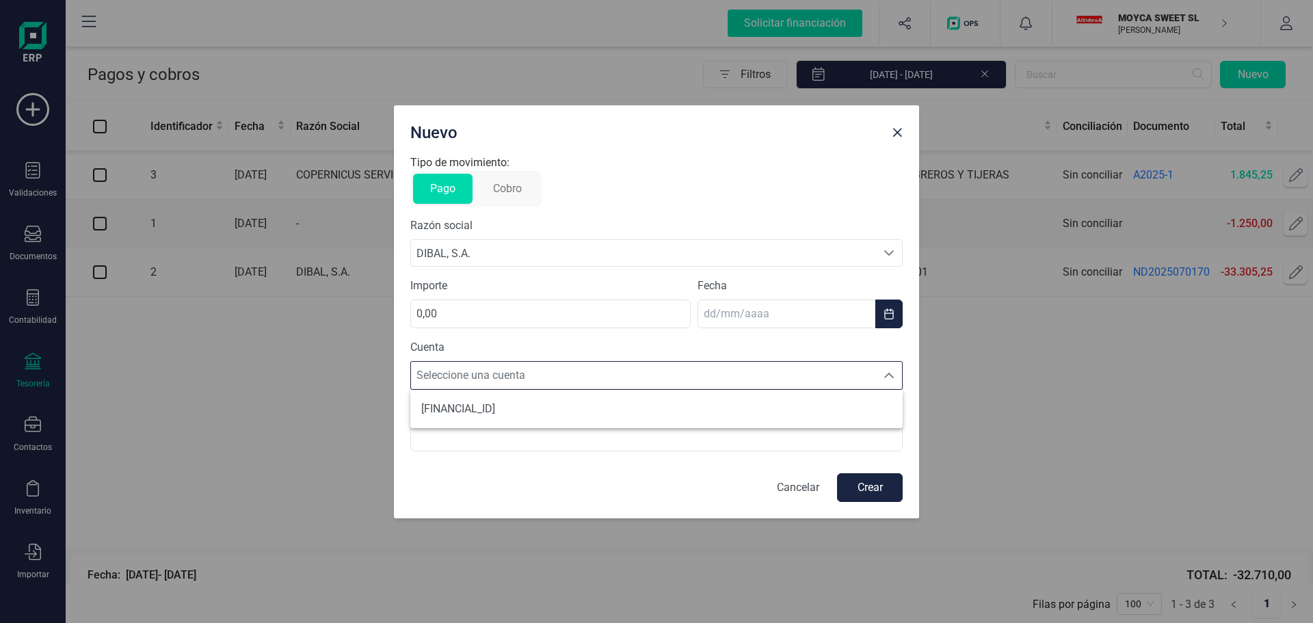
click at [884, 371] on icon "Seleccione una cuenta" at bounding box center [889, 375] width 11 height 11
click at [885, 375] on icon "Seleccione una cuenta" at bounding box center [889, 375] width 11 height 11
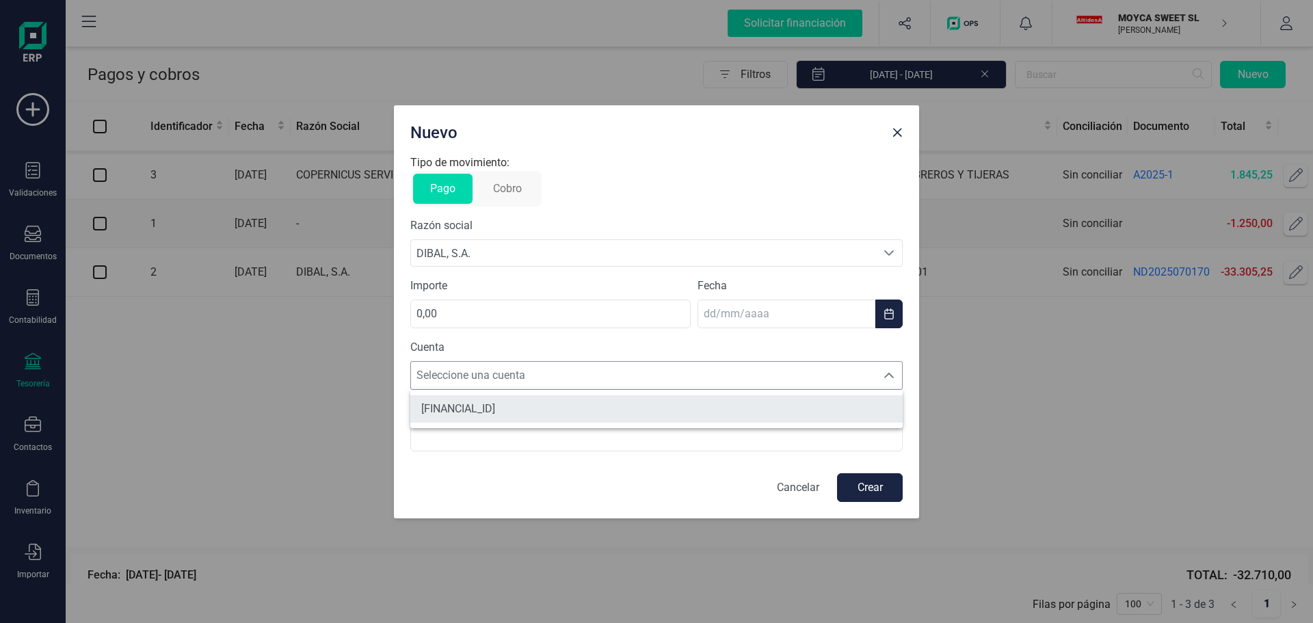
click at [583, 419] on li "[FINANCIAL_ID]" at bounding box center [656, 408] width 492 height 27
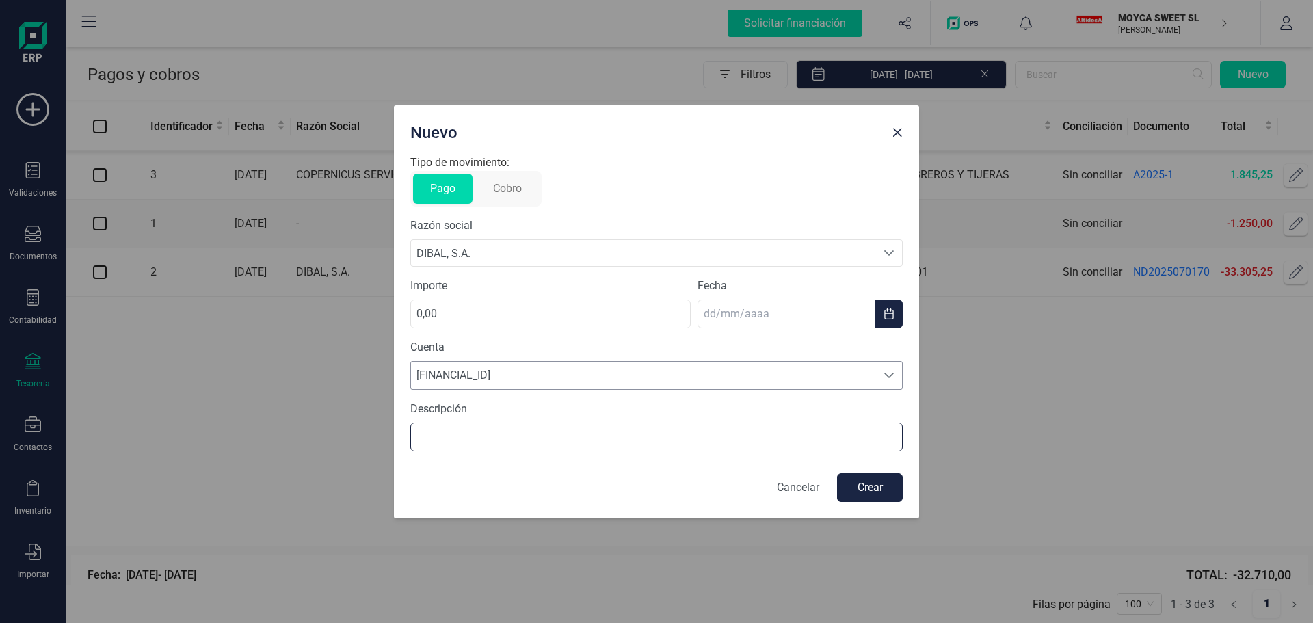
click at [582, 430] on input "text" at bounding box center [656, 437] width 492 height 29
type input "pago fra. x"
click at [896, 133] on span "Close" at bounding box center [897, 132] width 11 height 11
